Goal: Find specific page/section: Find specific page/section

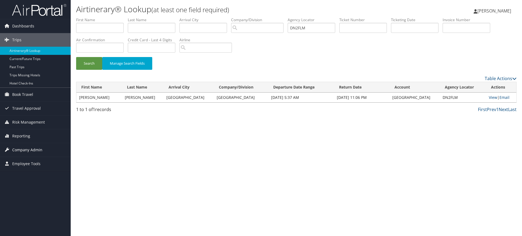
click at [39, 149] on span "Company Admin" at bounding box center [27, 150] width 30 height 14
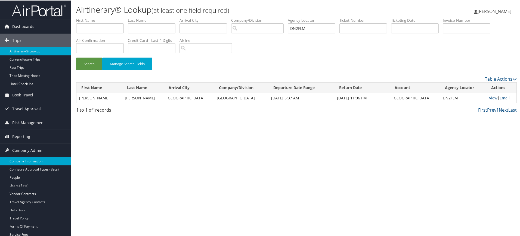
click at [38, 165] on link "Company Information" at bounding box center [35, 161] width 71 height 8
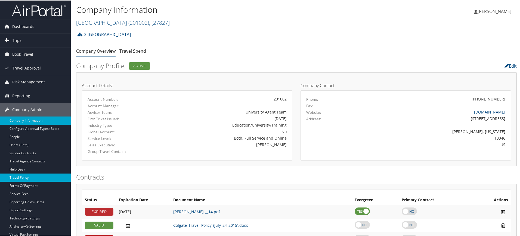
click at [17, 174] on link "Travel Policy" at bounding box center [35, 177] width 71 height 8
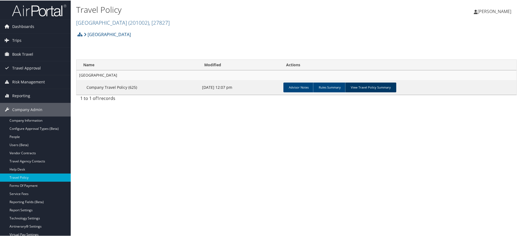
click at [372, 83] on link "View Travel Policy Summary" at bounding box center [370, 87] width 51 height 10
click at [372, 88] on link "View Travel Policy Summary" at bounding box center [370, 87] width 51 height 10
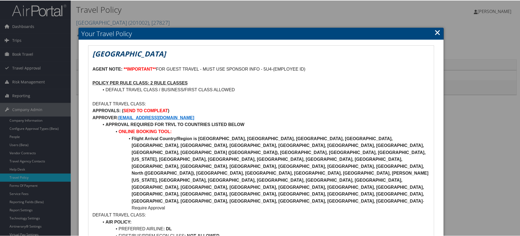
click at [434, 32] on link "×" at bounding box center [437, 31] width 6 height 11
